Goal: Navigation & Orientation: Find specific page/section

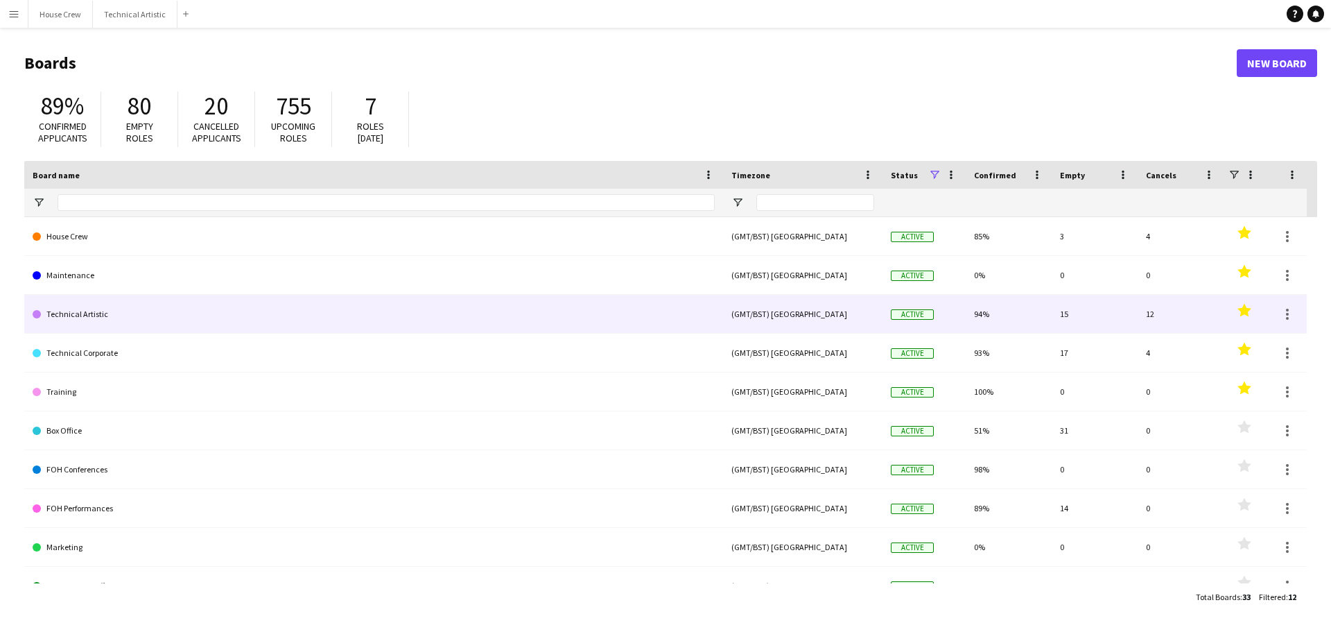
click at [107, 317] on link "Technical Artistic" at bounding box center [374, 314] width 682 height 39
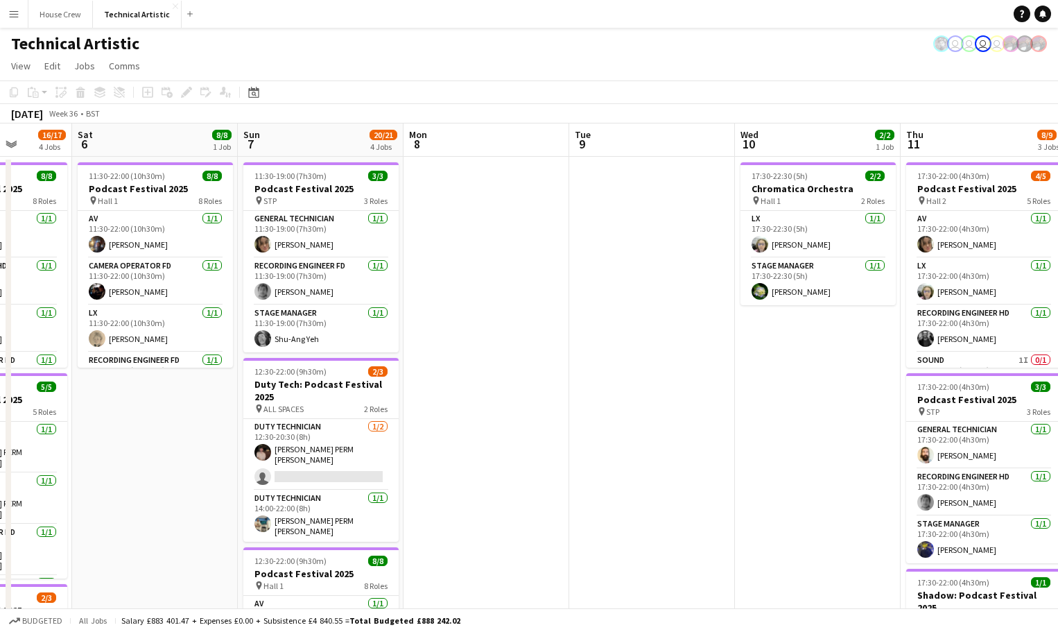
drag, startPoint x: 1041, startPoint y: 128, endPoint x: 139, endPoint y: 114, distance: 902.2
click at [120, 126] on app-calendar-viewport "Wed 3 Thu 4 11/13 4 Jobs Fri 5 16/17 4 Jobs Sat 6 8/8 1 Job Sun 7 20/21 4 Jobs …" at bounding box center [529, 560] width 1058 height 874
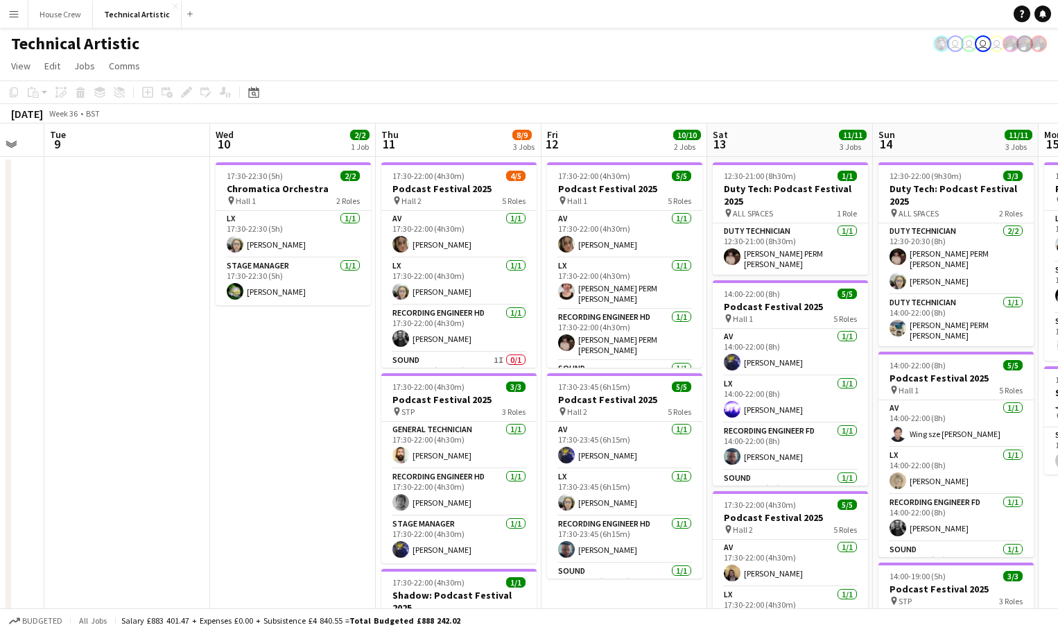
drag, startPoint x: 900, startPoint y: 130, endPoint x: 397, endPoint y: 135, distance: 503.4
click at [397, 135] on app-calendar-viewport "Fri 5 16/17 4 Jobs Sat 6 8/8 1 Job Sun 7 20/21 4 Jobs Mon 8 Tue 9 Wed 10 2/2 1 …" at bounding box center [529, 560] width 1058 height 874
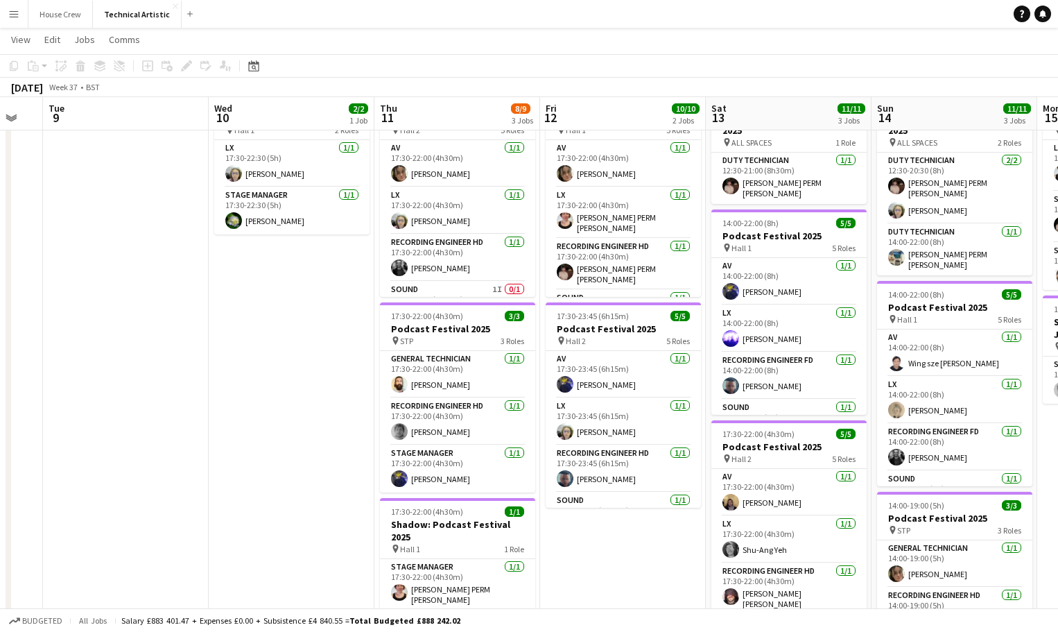
drag, startPoint x: 315, startPoint y: 207, endPoint x: 279, endPoint y: 424, distance: 219.4
click at [279, 424] on app-date-cell "17:30-22:30 (5h) 2/2 Chromatica Orchestra pin Hall 1 2 Roles LX [DATE] 17:30-22…" at bounding box center [292, 506] width 166 height 840
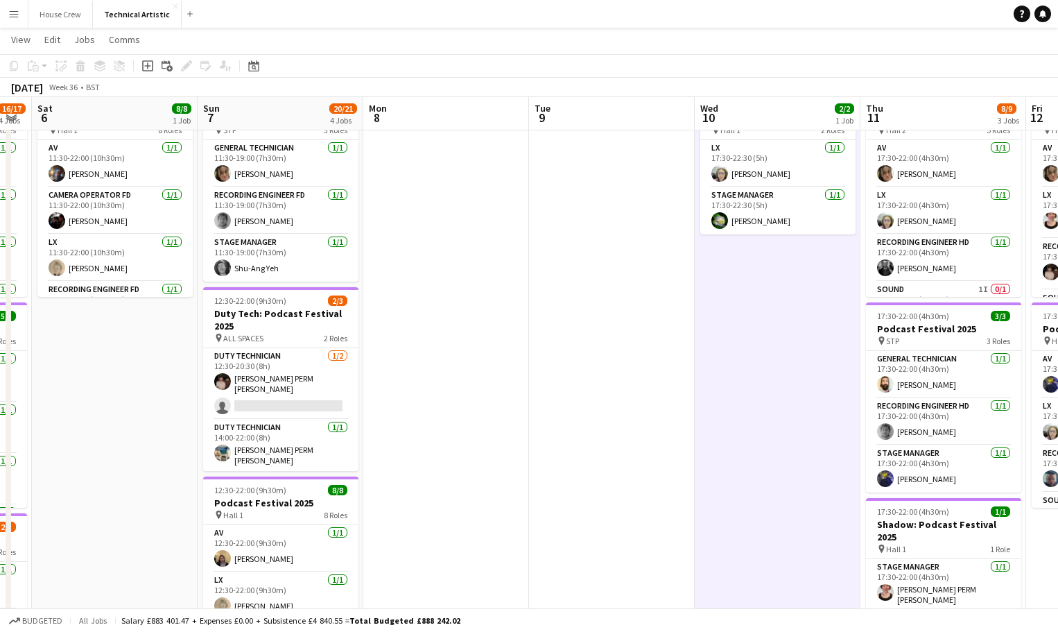
scroll to position [0, 404]
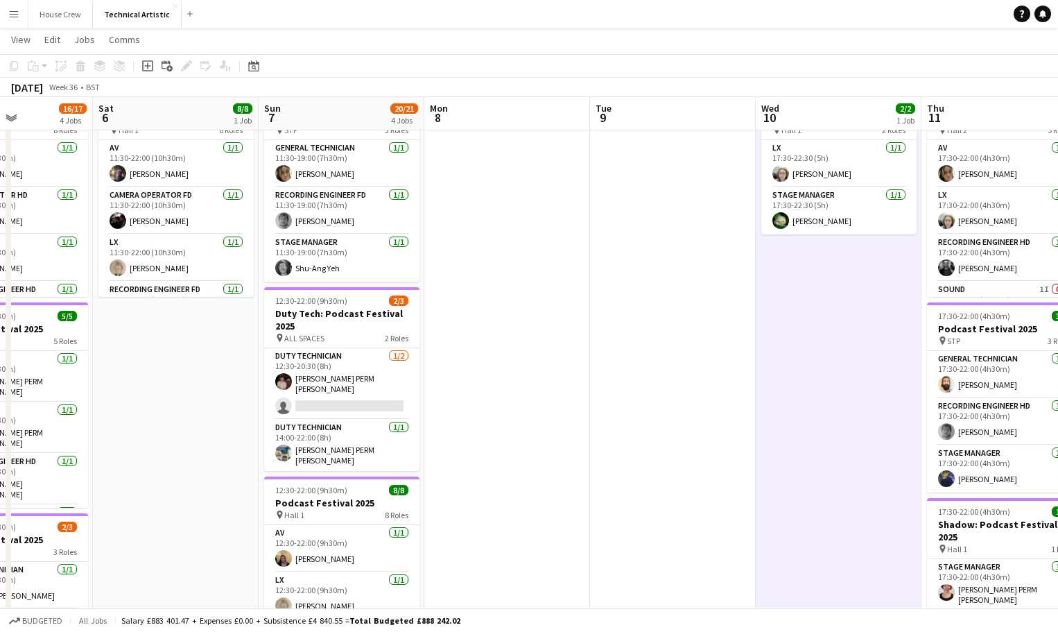
drag, startPoint x: 401, startPoint y: 112, endPoint x: 966, endPoint y: 24, distance: 571.8
click at [1058, 25] on html "Menu Boards Boards Boards All jobs Status Workforce Workforce My Workforce Recr…" at bounding box center [529, 440] width 1058 height 1019
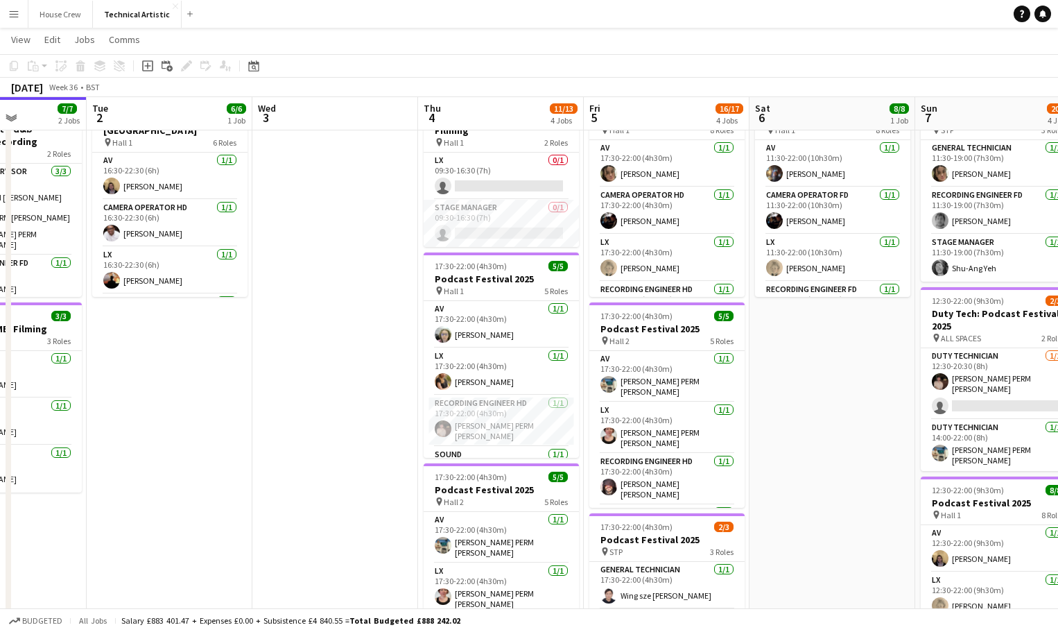
drag, startPoint x: 315, startPoint y: 113, endPoint x: 980, endPoint y: 106, distance: 665.0
click at [980, 106] on app-calendar-viewport "Sat 30 Sun 31 Mon 1 7/7 2 Jobs Tue 2 6/6 1 Job Wed 3 Thu 4 11/13 4 Jobs Fri 5 1…" at bounding box center [529, 456] width 1058 height 942
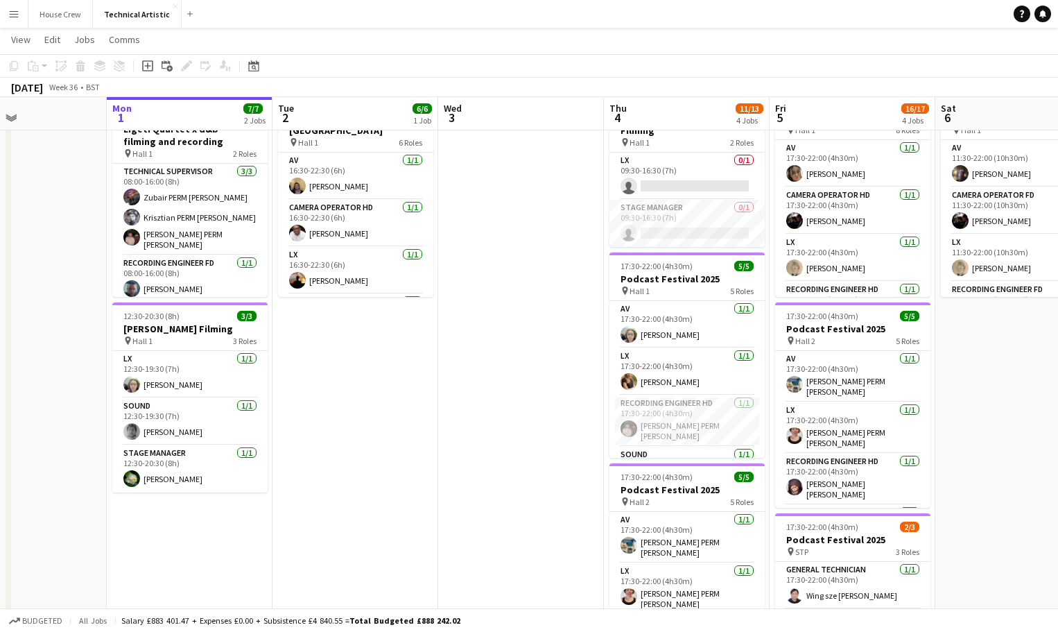
scroll to position [0, 384]
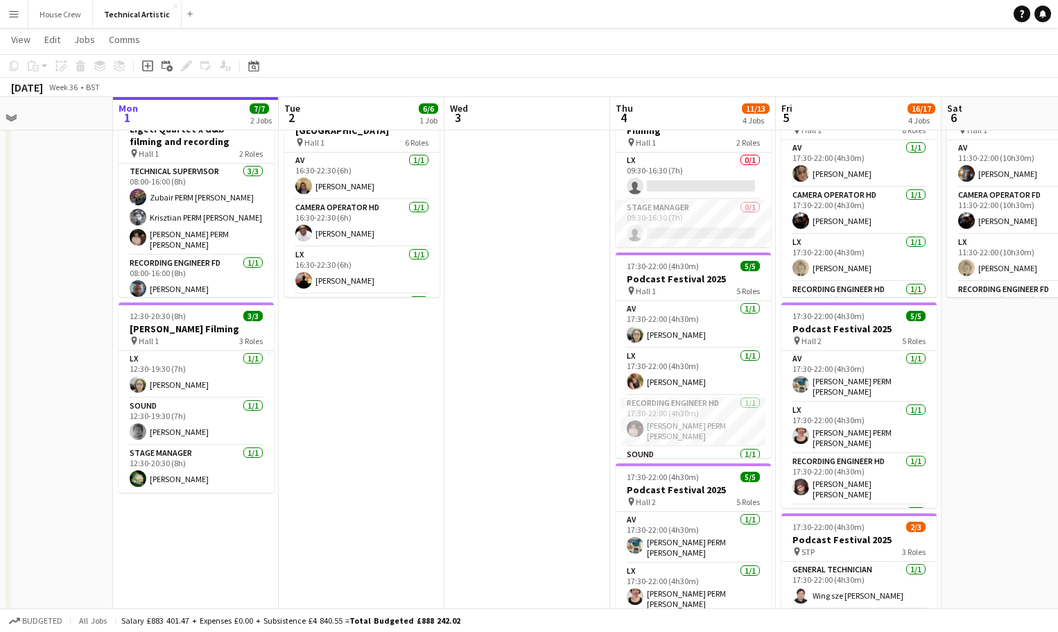
drag, startPoint x: 419, startPoint y: 122, endPoint x: 526, endPoint y: 112, distance: 107.2
click at [526, 112] on app-calendar-viewport "Fri 29 5/5 2 Jobs Sat 30 Sun 31 Mon 1 7/7 2 Jobs Tue 2 6/6 1 Job Wed 3 Thu 4 11…" at bounding box center [529, 456] width 1058 height 942
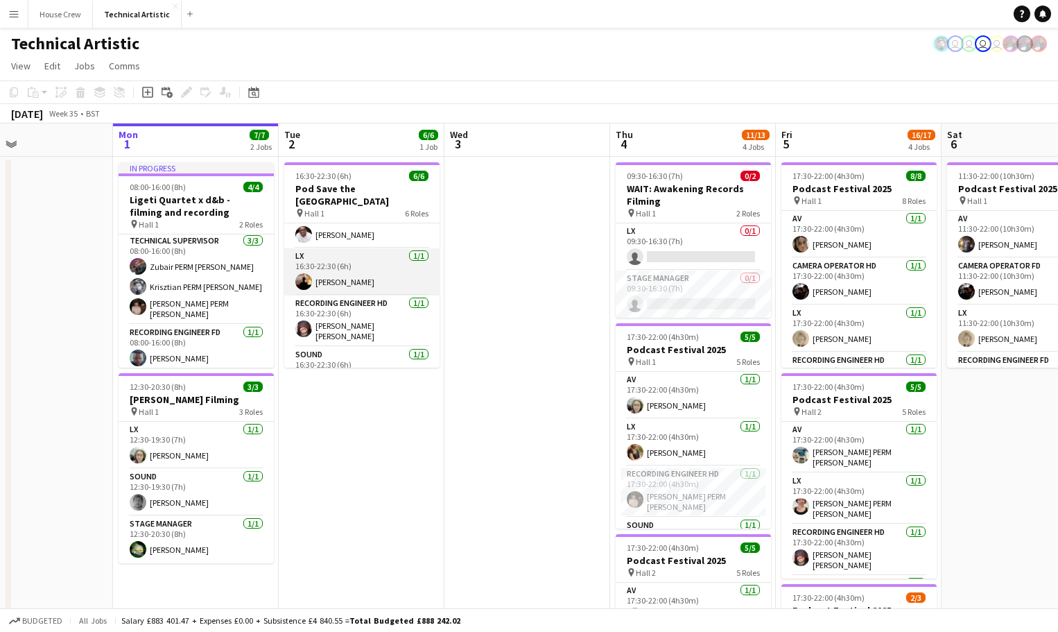
scroll to position [126, 0]
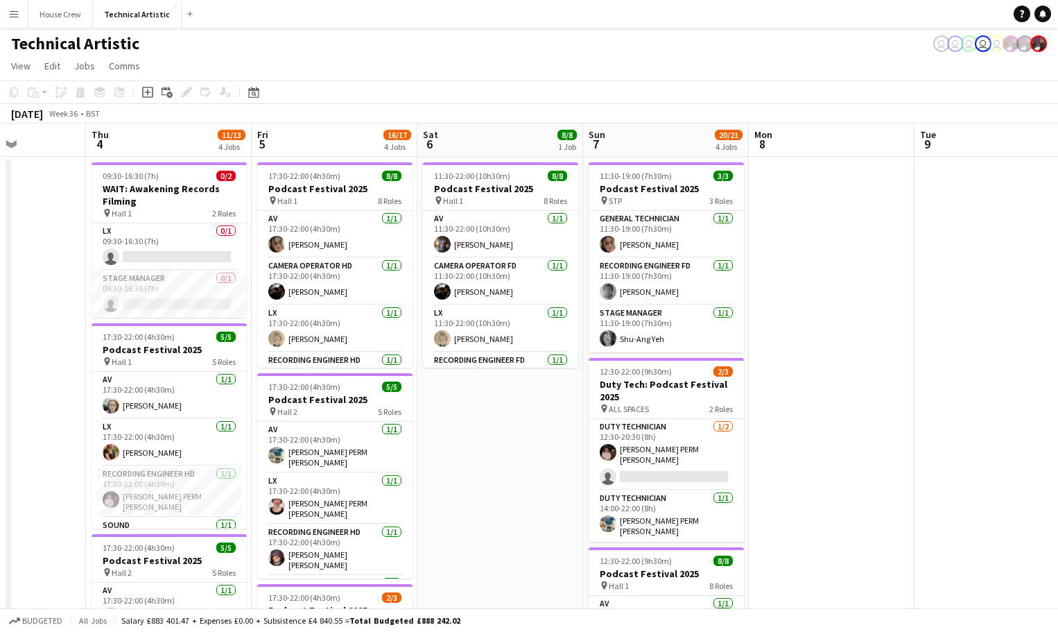
drag, startPoint x: 560, startPoint y: 286, endPoint x: 34, endPoint y: 298, distance: 526.4
click at [35, 300] on app-calendar-viewport "Sun 31 Mon 1 7/7 2 Jobs Tue 2 6/6 1 Job Wed 3 Thu 4 11/13 4 Jobs Fri 5 16/17 4 …" at bounding box center [529, 560] width 1058 height 874
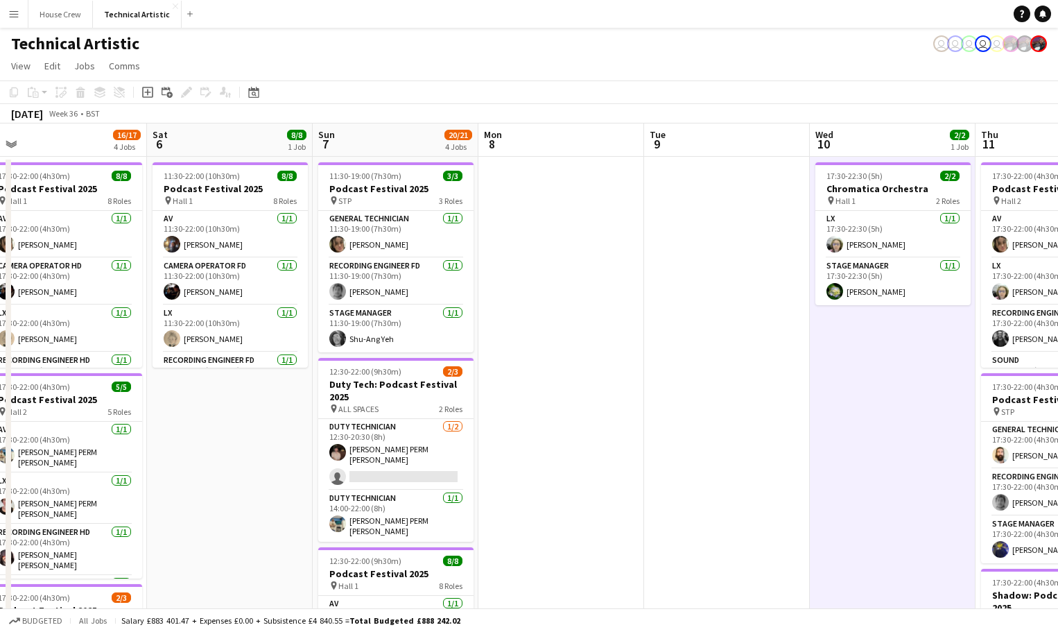
drag, startPoint x: 741, startPoint y: 316, endPoint x: 492, endPoint y: 320, distance: 248.3
click at [492, 320] on app-calendar-viewport "Tue 2 6/6 1 Job Wed 3 Thu 4 11/13 4 Jobs Fri 5 16/17 4 Jobs Sat 6 8/8 1 Job Sun…" at bounding box center [529, 560] width 1058 height 874
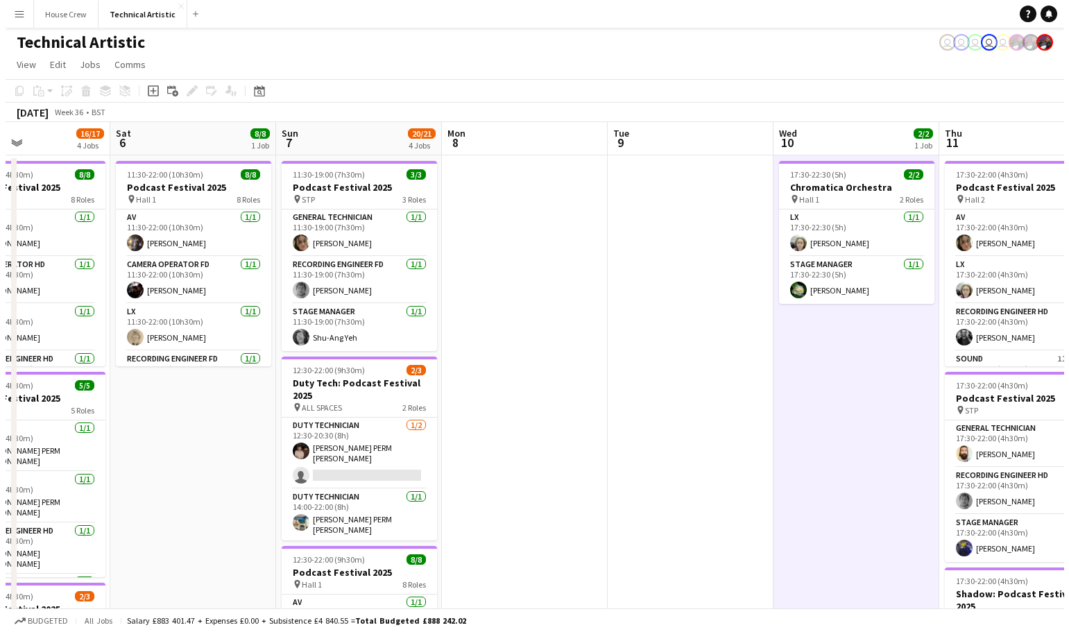
scroll to position [0, 0]
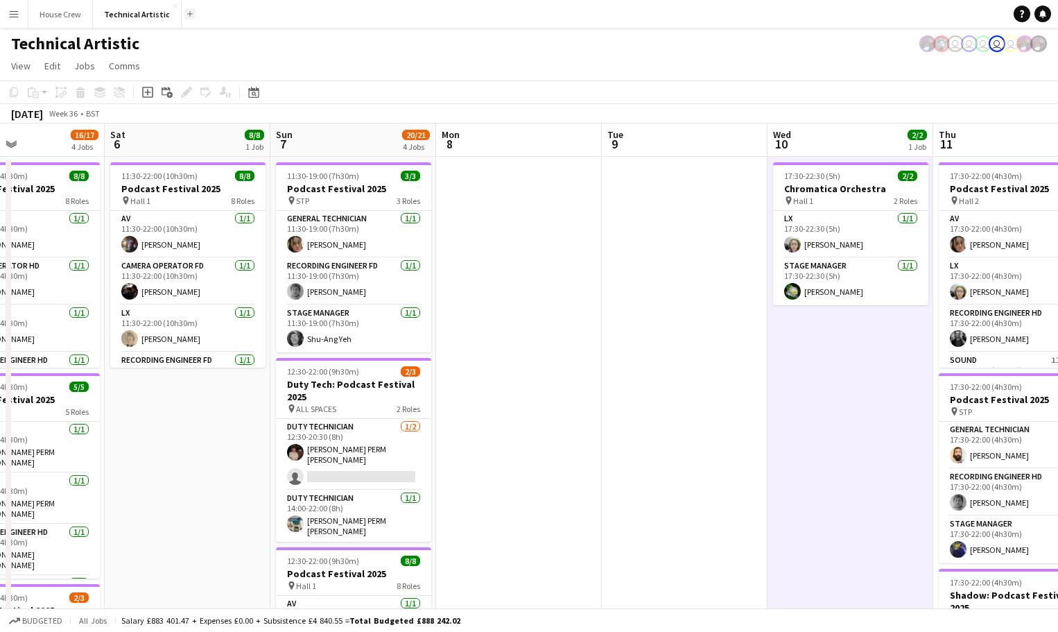
click at [189, 14] on button "Add" at bounding box center [189, 13] width 11 height 11
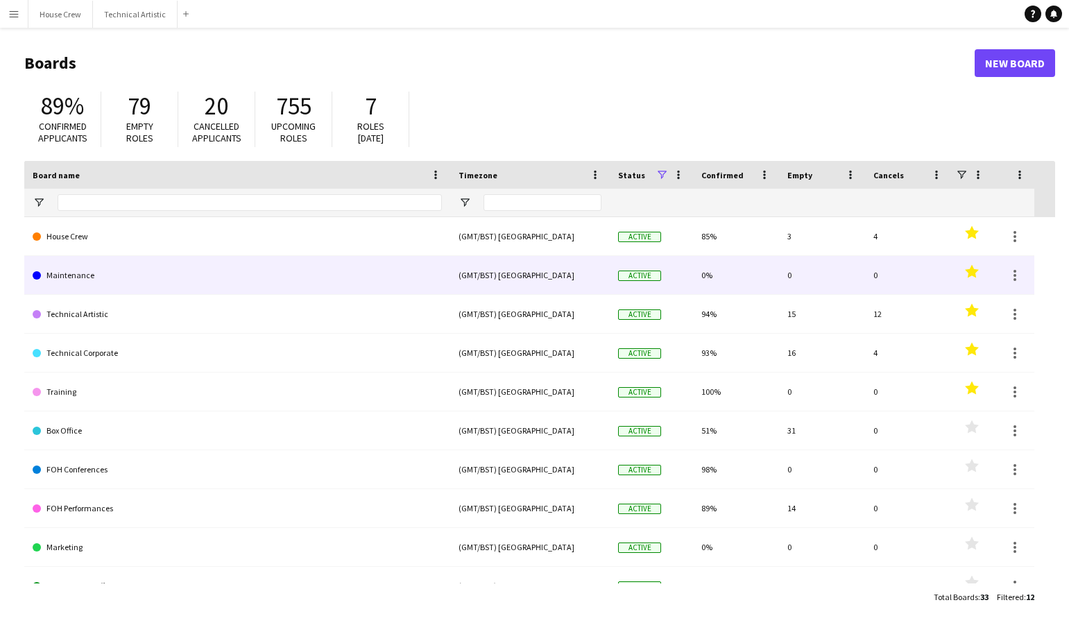
click at [60, 272] on link "Maintenance" at bounding box center [237, 275] width 409 height 39
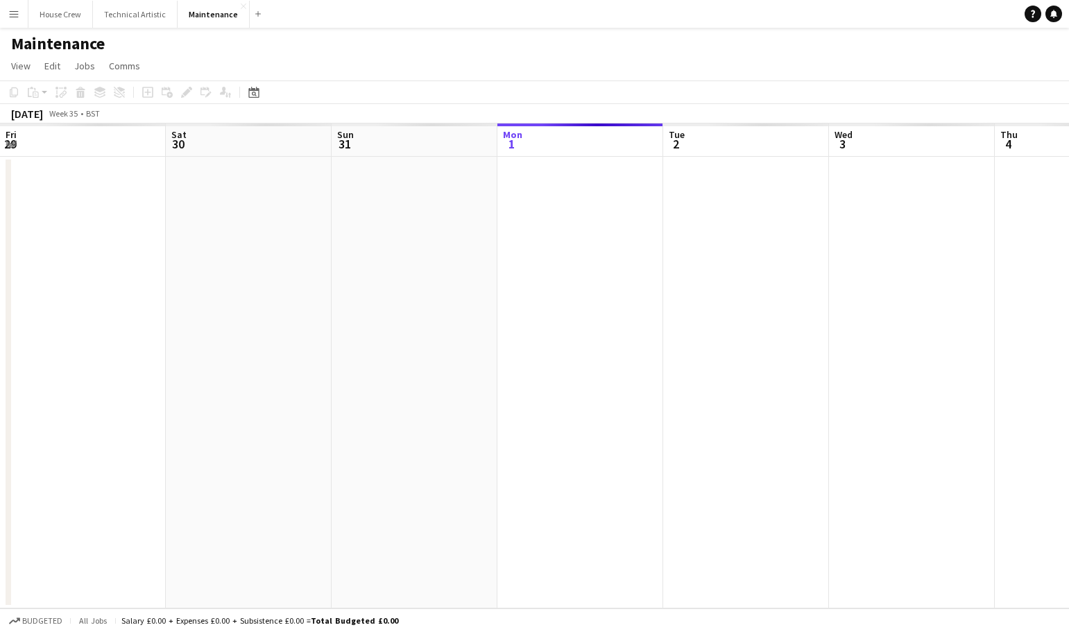
scroll to position [0, 331]
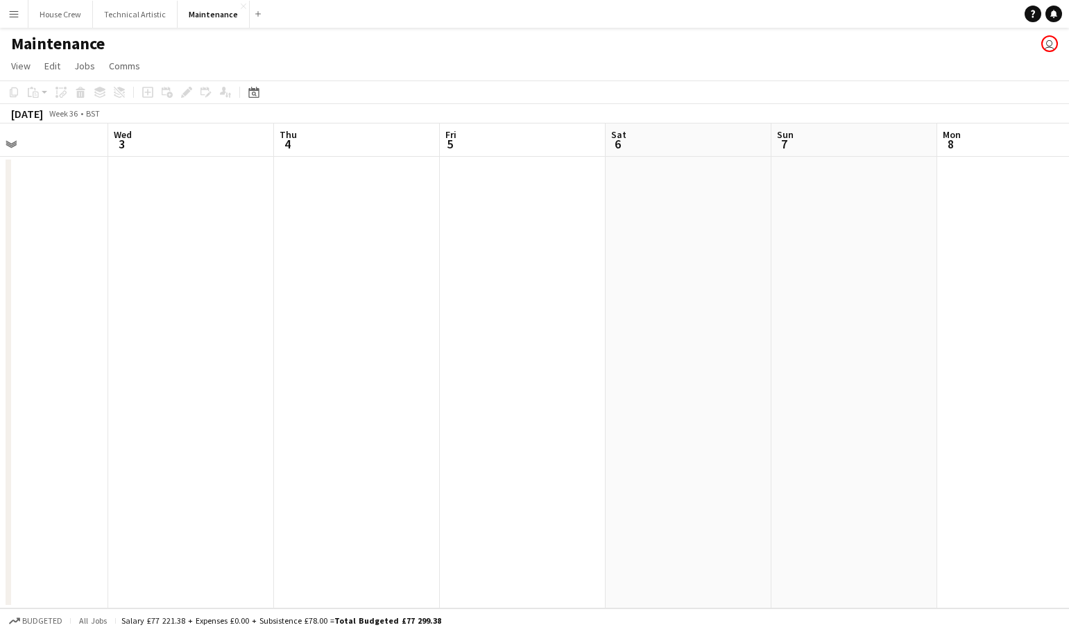
drag, startPoint x: 820, startPoint y: 297, endPoint x: 366, endPoint y: 333, distance: 455.6
click at [363, 345] on app-calendar-viewport "Sat 30 Sun 31 Mon 1 Tue 2 Wed 3 Thu 4 Fri 5 Sat 6 Sun 7 Mon 8 Tue 9 Wed 10" at bounding box center [534, 365] width 1069 height 485
drag, startPoint x: 983, startPoint y: 349, endPoint x: 1063, endPoint y: 393, distance: 91.5
click at [1063, 393] on app-calendar-viewport "Mon 1 Tue 2 Wed 3 Thu 4 Fri 5 Sat 6 Sun 7 Mon 8 Tue 9 Wed 10 Thu 11 Fri 12" at bounding box center [534, 365] width 1069 height 485
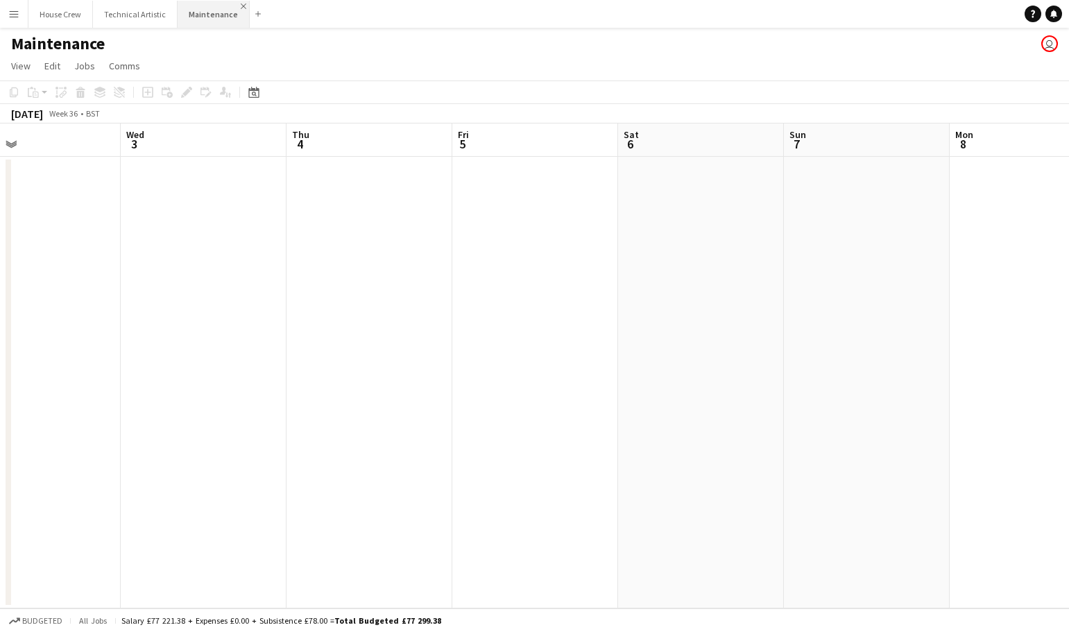
click at [241, 8] on app-icon "Close" at bounding box center [244, 6] width 6 height 6
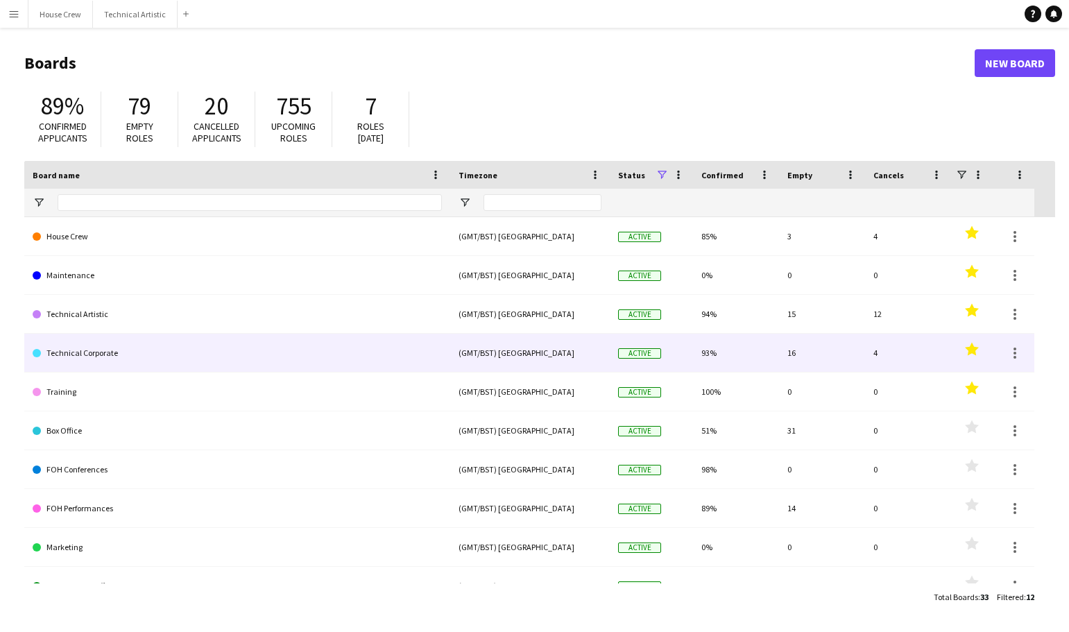
click at [172, 364] on link "Technical Corporate" at bounding box center [237, 353] width 409 height 39
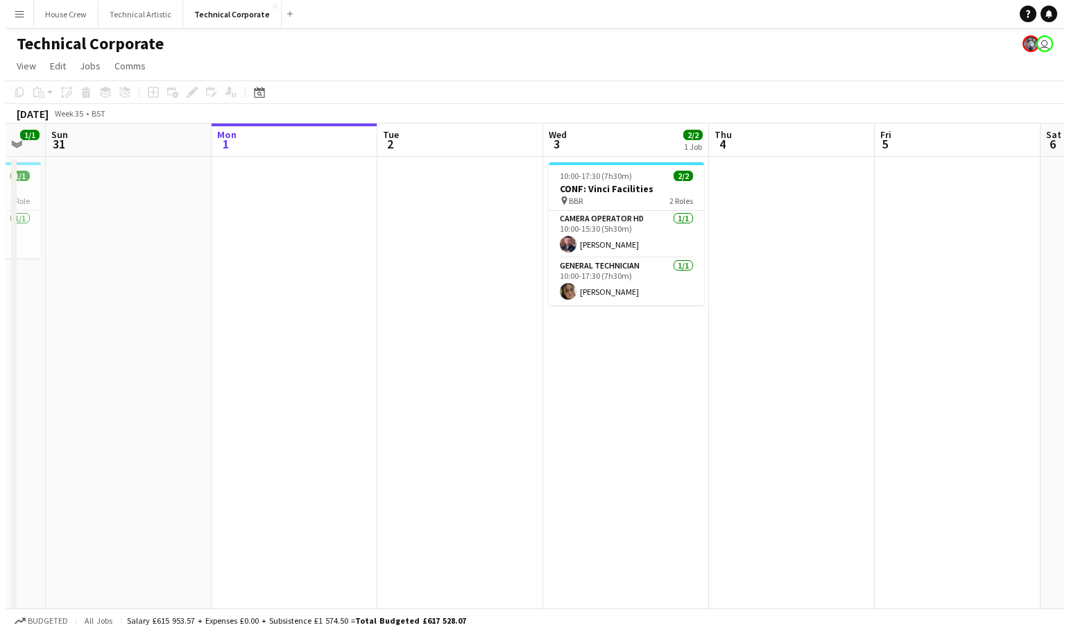
scroll to position [0, 293]
drag, startPoint x: 625, startPoint y: 438, endPoint x: 700, endPoint y: 458, distance: 76.9
click at [700, 458] on app-calendar-viewport "Fri 29 Sat 30 1/1 1 Job Sun 31 Mon 1 Tue 2 Wed 3 2/2 1 Job Thu 4 Fri 5 Sat 6 Su…" at bounding box center [529, 479] width 1058 height 712
click at [267, 5] on app-icon "Close" at bounding box center [270, 6] width 6 height 6
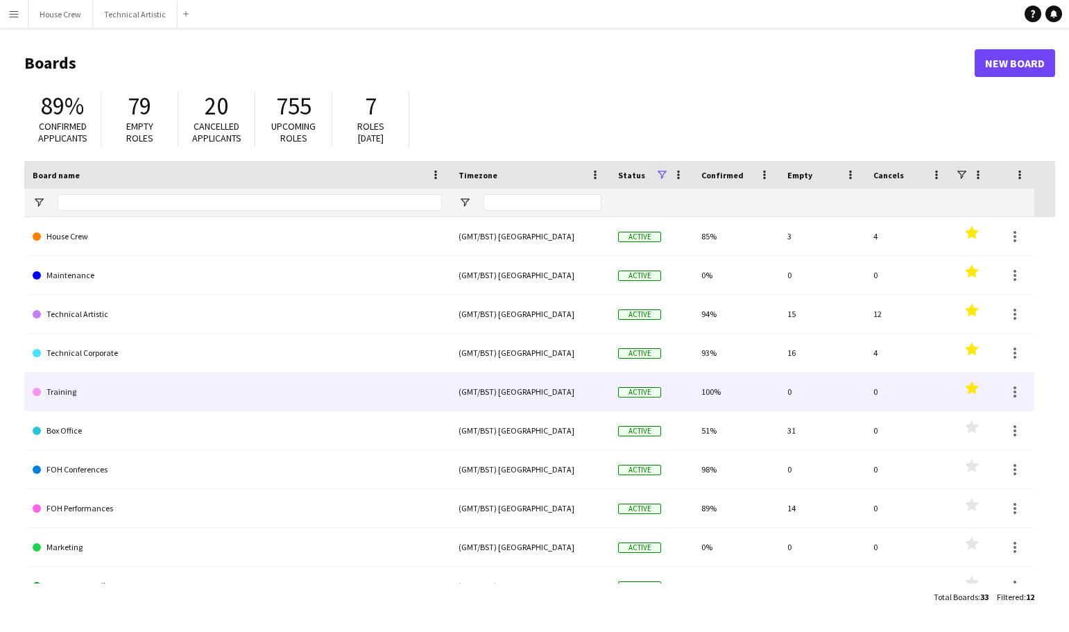
click at [89, 390] on link "Training" at bounding box center [237, 391] width 409 height 39
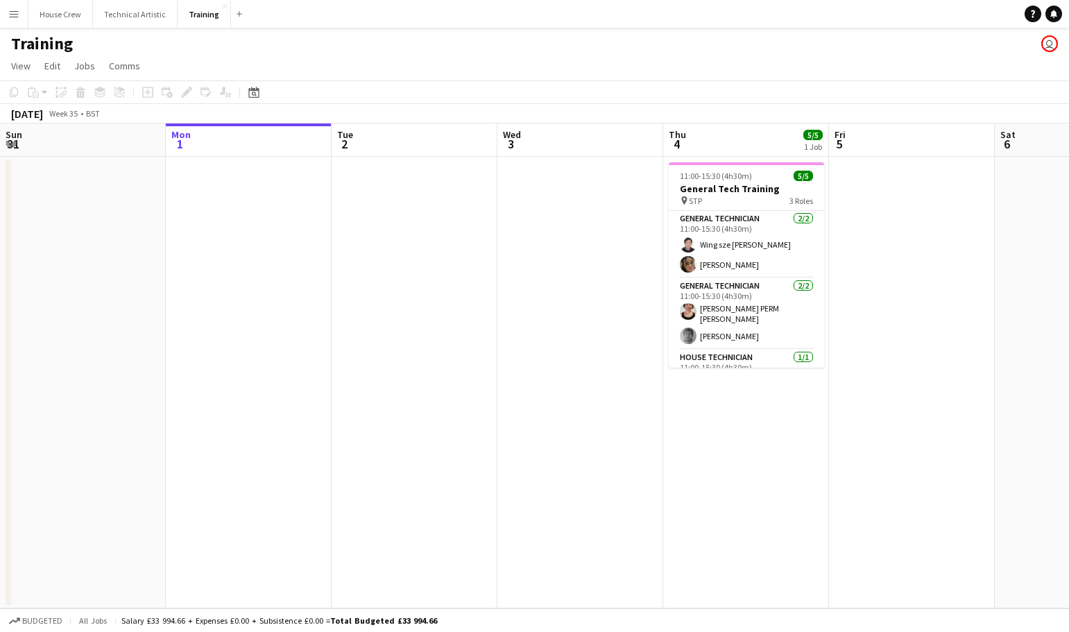
drag, startPoint x: 802, startPoint y: 444, endPoint x: 822, endPoint y: 451, distance: 21.3
click at [801, 444] on app-date-cell "11:00-15:30 (4h30m) 5/5 General Tech Training pin STP 3 Roles General Technicia…" at bounding box center [746, 382] width 166 height 451
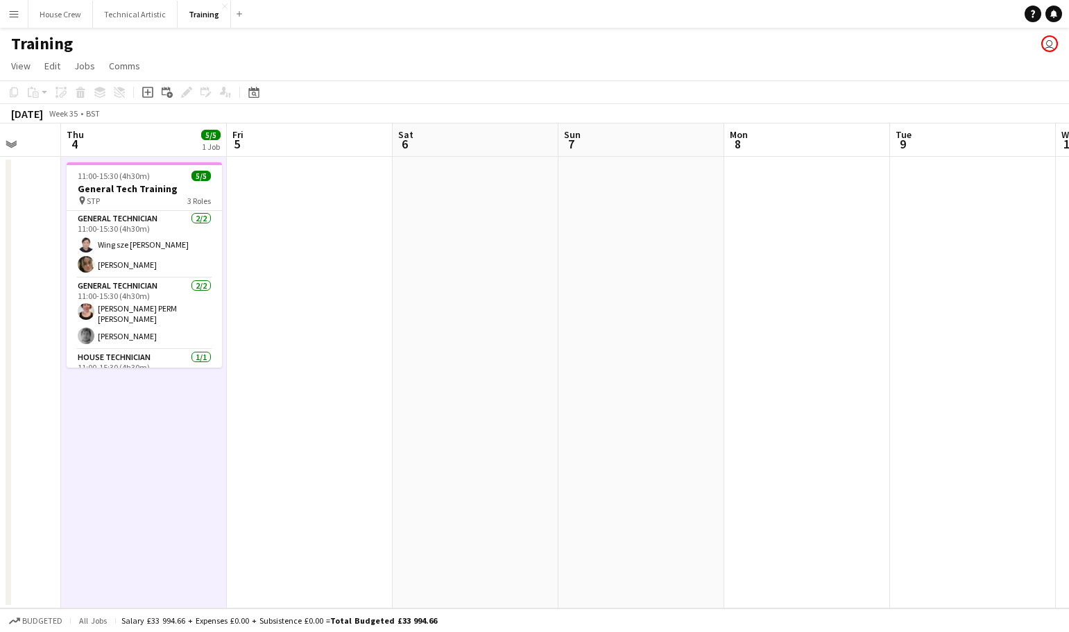
drag, startPoint x: 935, startPoint y: 257, endPoint x: 262, endPoint y: 284, distance: 673.8
click at [259, 285] on app-calendar-viewport "Sun 31 Mon 1 Tue 2 Wed 3 Thu 4 5/5 1 Job Fri 5 Sat 6 Sun 7 Mon 8 Tue 9 Wed 10 T…" at bounding box center [534, 365] width 1069 height 485
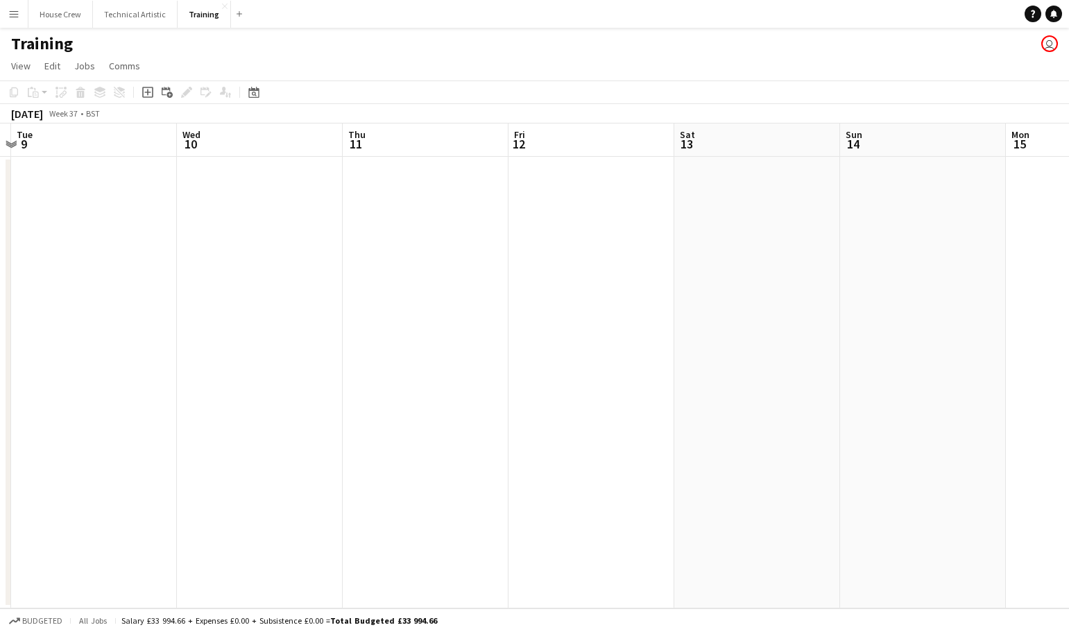
drag, startPoint x: 867, startPoint y: 266, endPoint x: 527, endPoint y: 321, distance: 344.9
click at [58, 308] on app-calendar-viewport "Fri 5 Sat 6 Sun 7 Mon 8 Tue 9 Wed 10 Thu 11 Fri 12 Sat 13 Sun 14 Mon 15 Tue 16" at bounding box center [534, 365] width 1069 height 485
drag, startPoint x: 491, startPoint y: 336, endPoint x: 1331, endPoint y: 362, distance: 840.1
click at [1069, 362] on html "Menu Boards Boards Boards All jobs Status Workforce Workforce My Workforce Recr…" at bounding box center [534, 316] width 1069 height 632
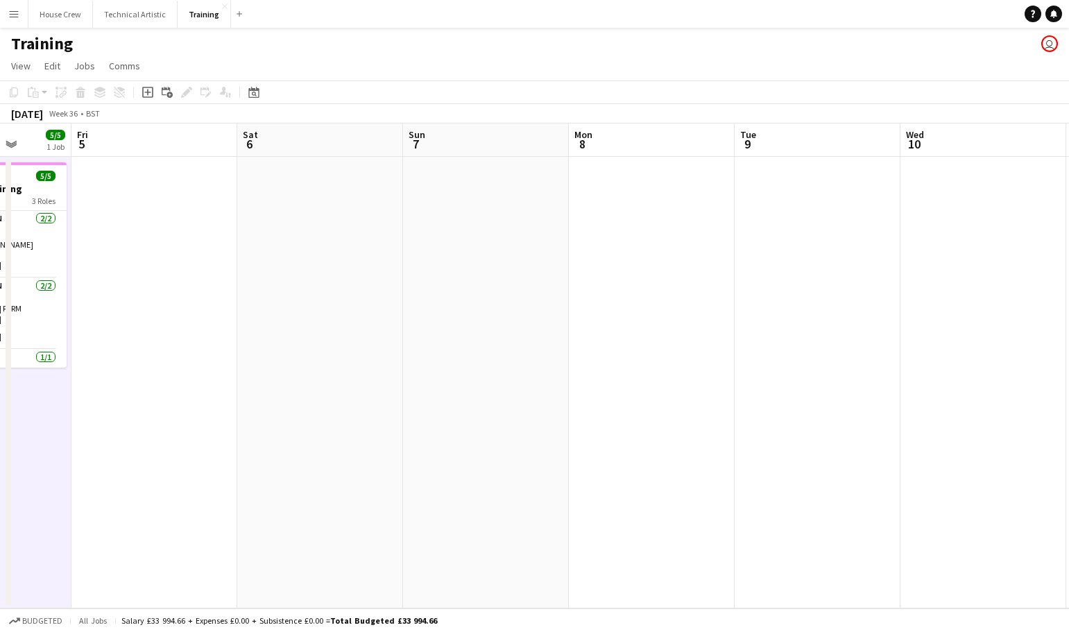
scroll to position [0, 426]
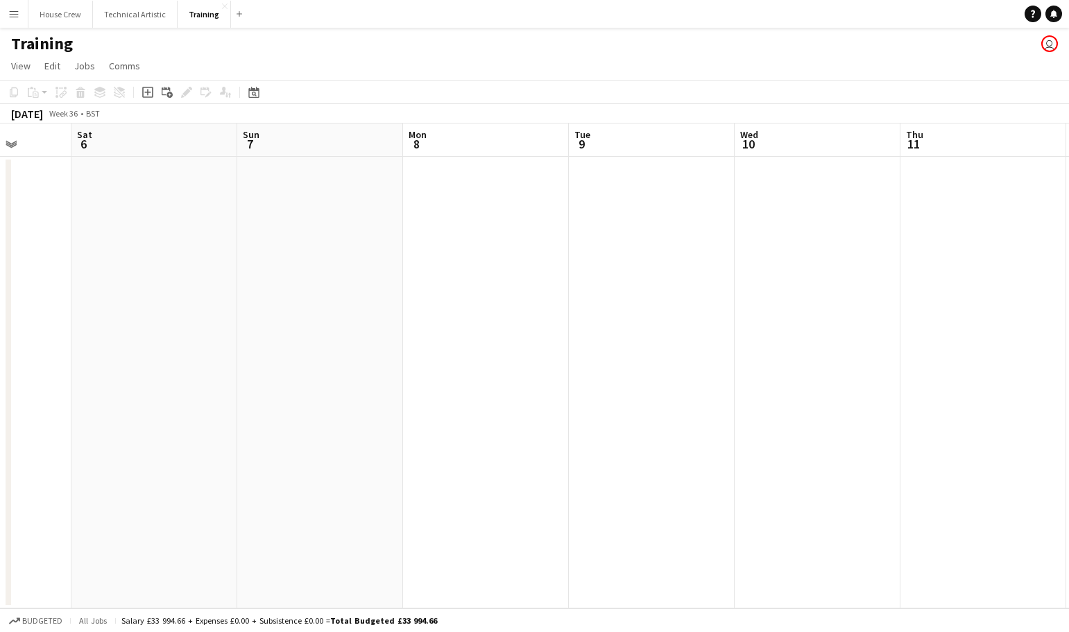
drag, startPoint x: 666, startPoint y: 419, endPoint x: 1331, endPoint y: 379, distance: 666.1
click at [1069, 379] on html "Menu Boards Boards Boards All jobs Status Workforce Workforce My Workforce Recr…" at bounding box center [534, 316] width 1069 height 632
